Goal: Transaction & Acquisition: Purchase product/service

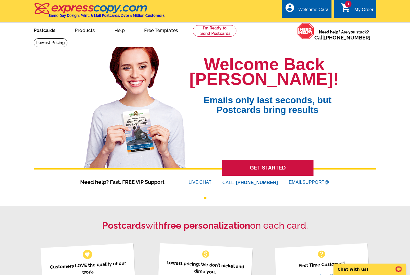
click at [43, 36] on link "Postcards" at bounding box center [45, 29] width 40 height 13
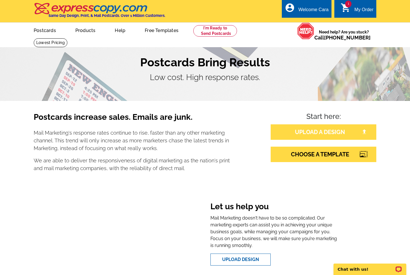
click at [343, 131] on link "UPLOAD A DESIGN" at bounding box center [324, 131] width 106 height 15
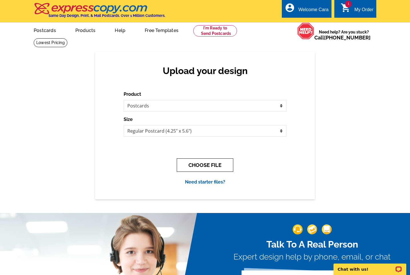
click at [205, 165] on button "CHOOSE FILE" at bounding box center [205, 164] width 57 height 13
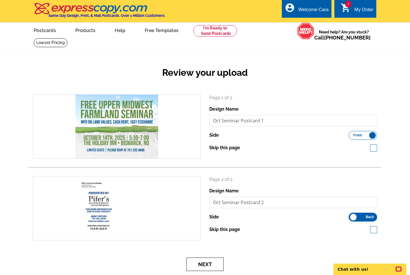
click at [212, 261] on button "Next" at bounding box center [204, 263] width 37 height 13
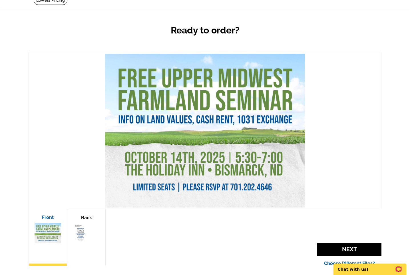
scroll to position [44, 0]
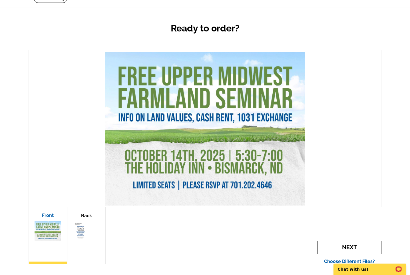
click at [343, 243] on span "Next" at bounding box center [349, 246] width 64 height 13
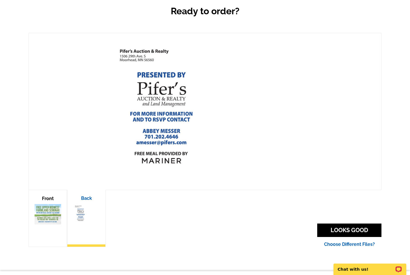
scroll to position [62, 0]
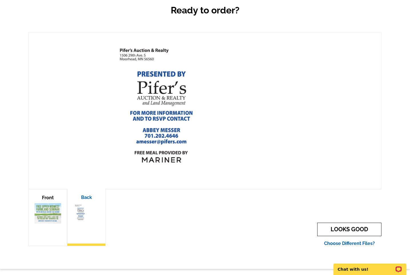
click at [346, 228] on link "LOOKS GOOD" at bounding box center [349, 228] width 64 height 13
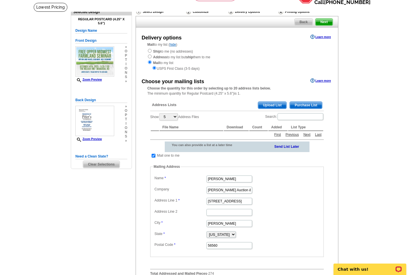
scroll to position [37, 0]
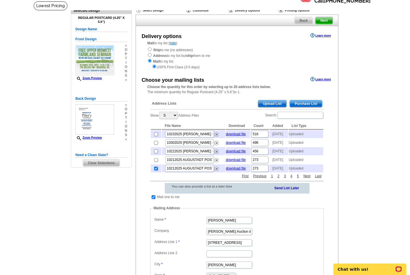
click at [275, 102] on span "Upload List" at bounding box center [272, 103] width 28 height 7
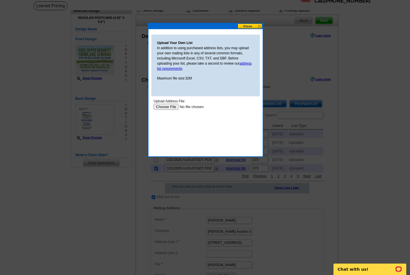
scroll to position [0, 0]
click at [162, 106] on input "file" at bounding box center [190, 107] width 72 height 6
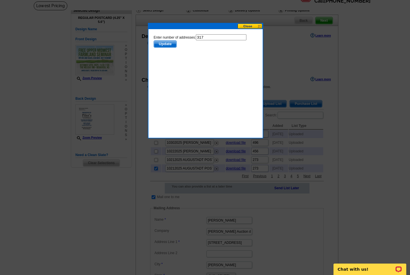
click at [217, 39] on input "317" at bounding box center [221, 37] width 51 height 6
type input "316"
click at [172, 44] on span "Update" at bounding box center [165, 44] width 23 height 7
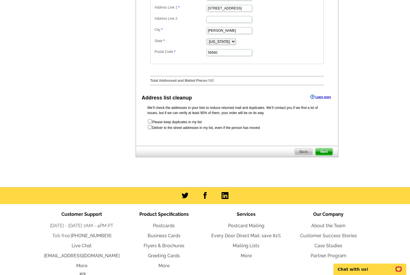
scroll to position [273, 0]
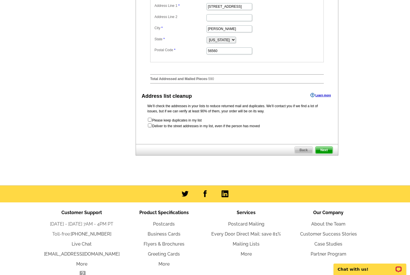
click at [332, 153] on span "Next" at bounding box center [323, 149] width 17 height 7
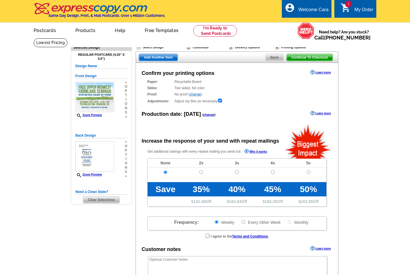
radio input "false"
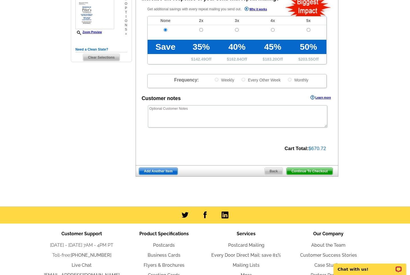
scroll to position [144, 0]
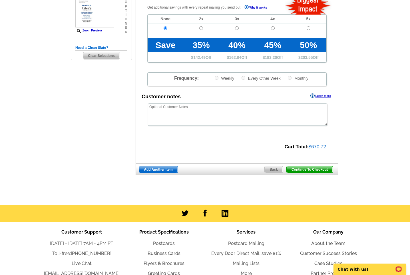
click at [301, 170] on span "Continue To Checkout" at bounding box center [310, 169] width 46 height 7
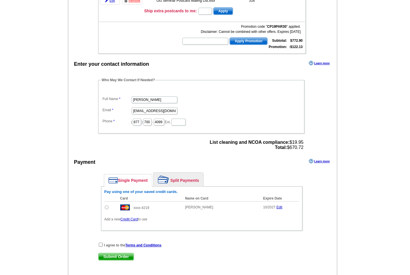
scroll to position [122, 0]
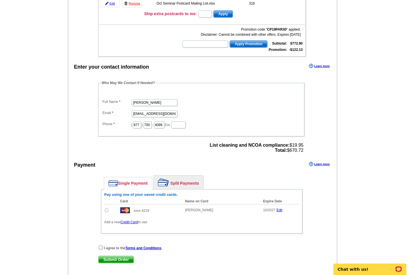
click at [106, 210] on input "radio" at bounding box center [107, 210] width 4 height 4
radio input "true"
click at [101, 246] on input "checkbox" at bounding box center [101, 247] width 4 height 4
checkbox input "true"
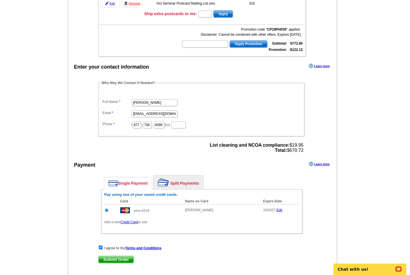
click at [109, 258] on span "Submit Order" at bounding box center [115, 259] width 35 height 7
